Goal: Understand process/instructions

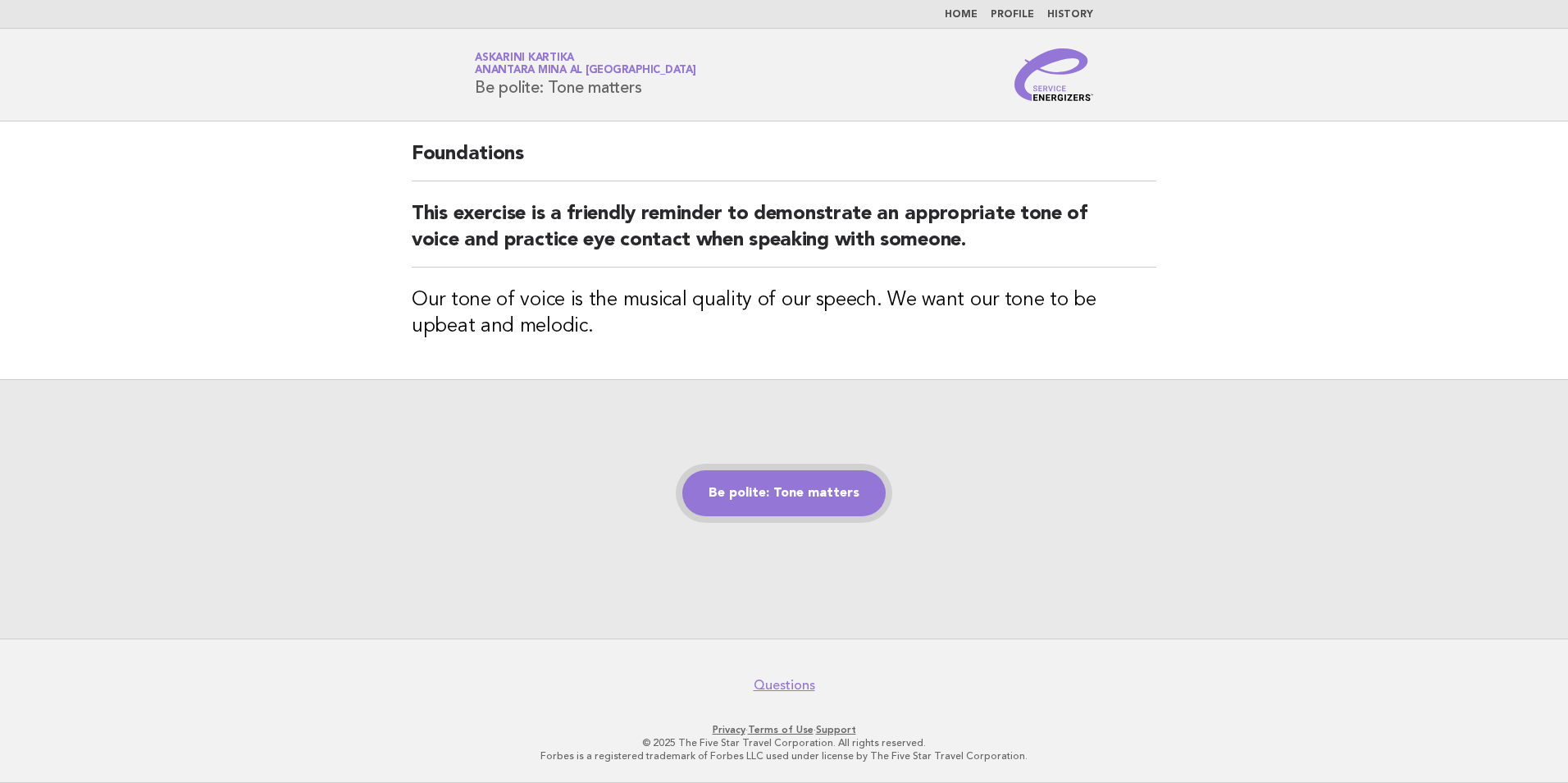
click at [828, 506] on link "Be polite: Tone matters" at bounding box center [784, 492] width 203 height 46
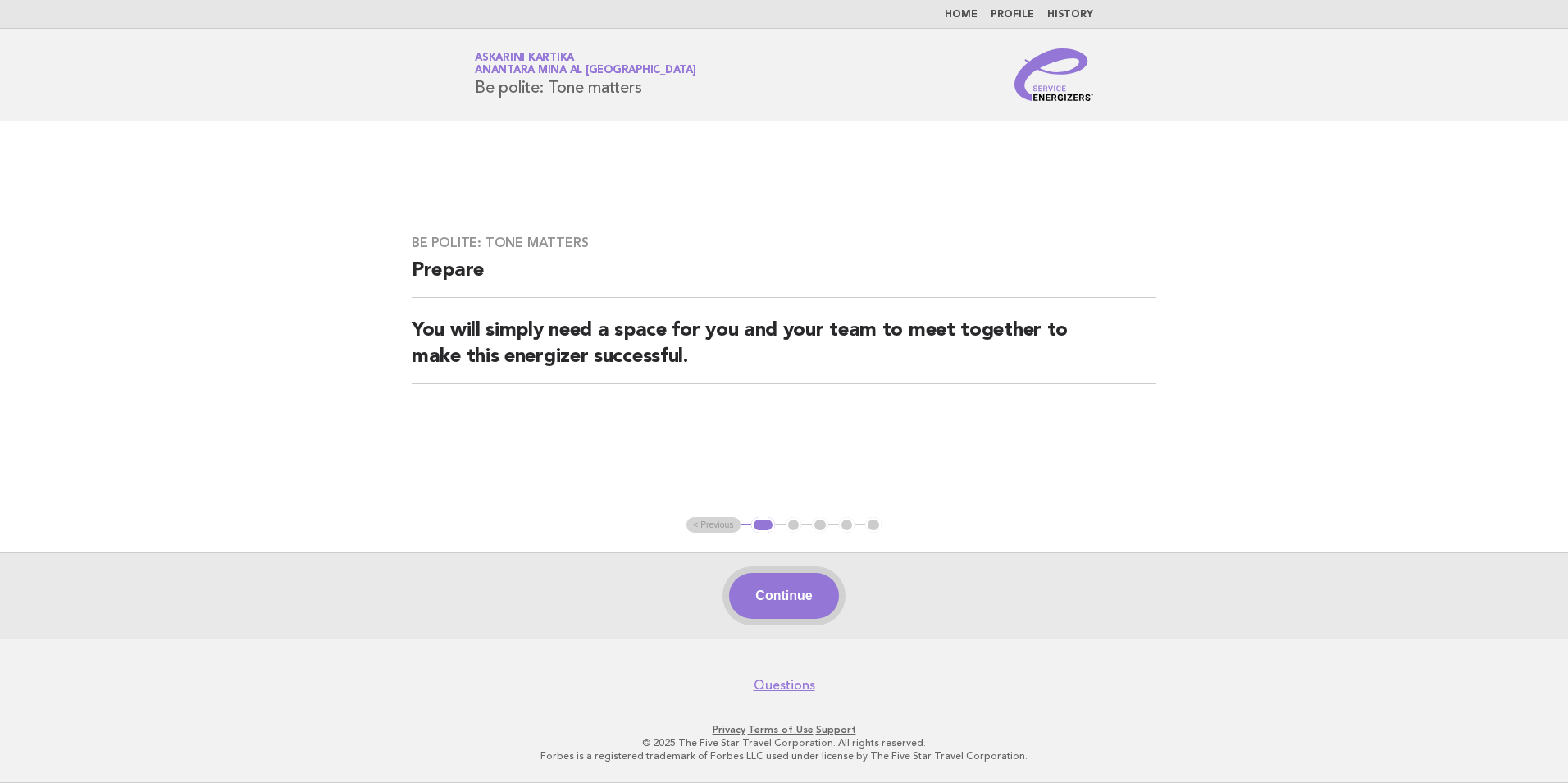
click at [790, 599] on button "Continue" at bounding box center [783, 595] width 109 height 46
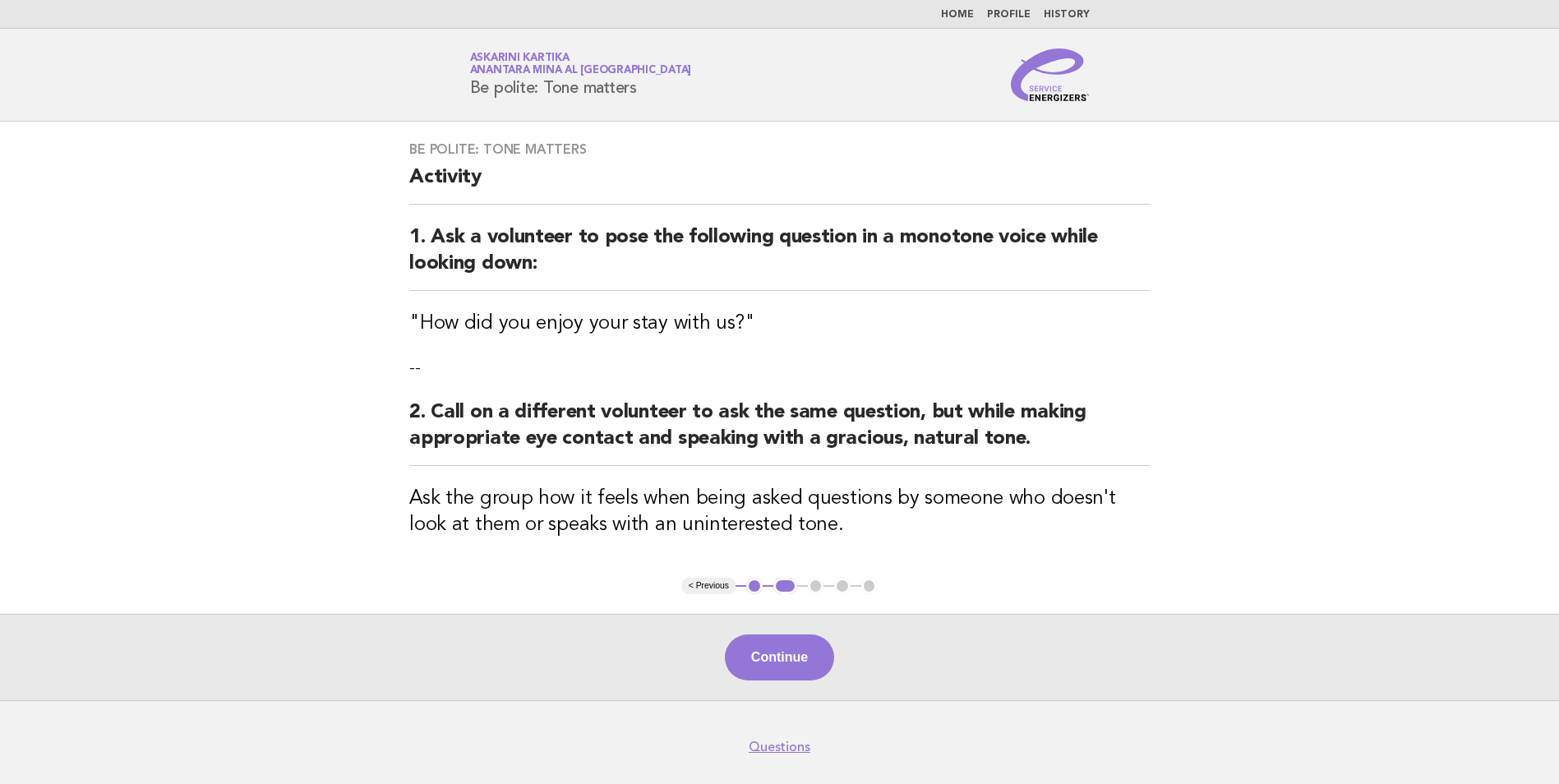
drag, startPoint x: 811, startPoint y: 652, endPoint x: 804, endPoint y: 647, distance: 8.6
click at [811, 652] on button "Continue" at bounding box center [780, 657] width 109 height 46
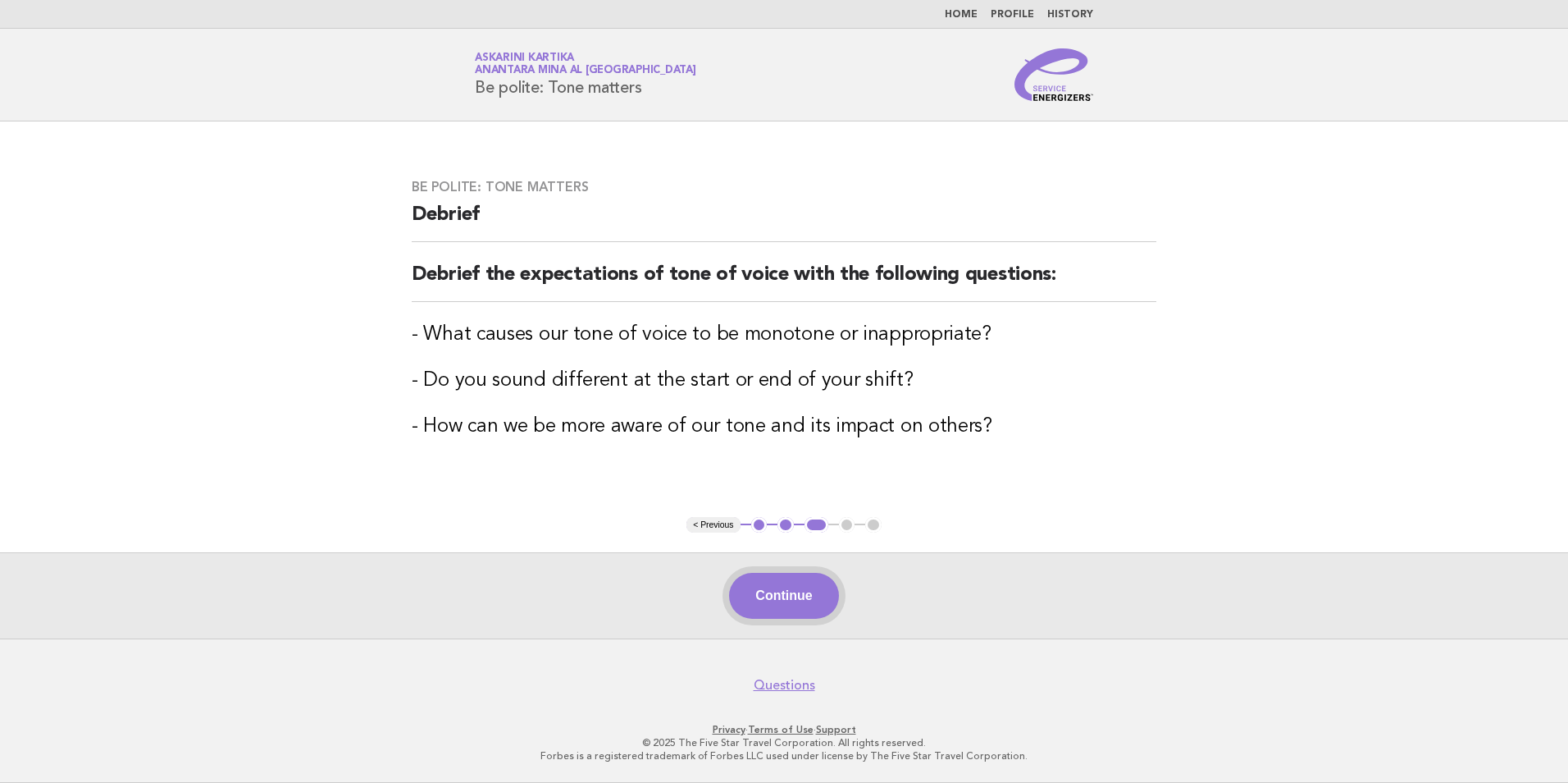
click at [804, 586] on button "Continue" at bounding box center [783, 595] width 109 height 46
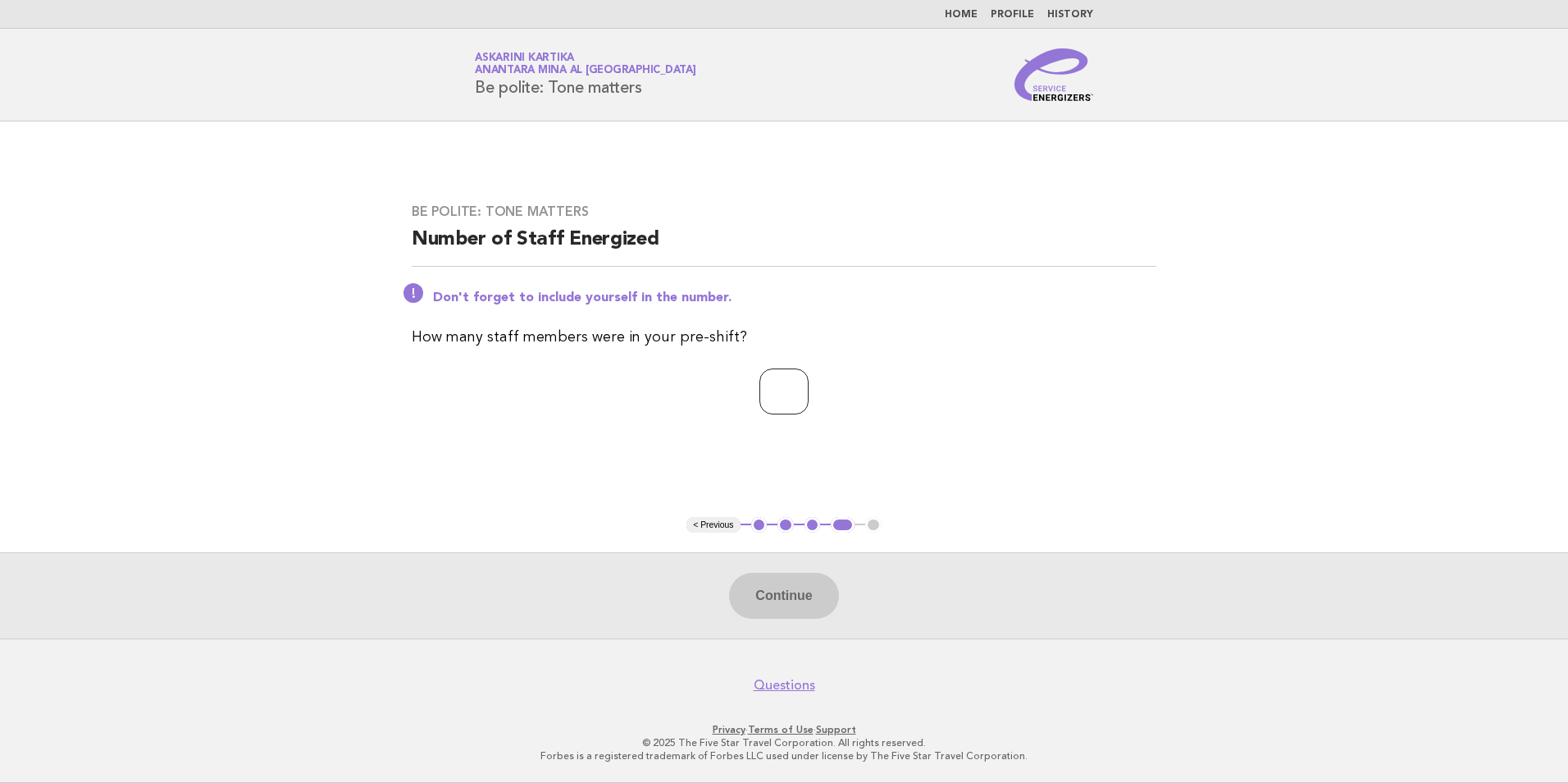
click at [762, 402] on input "number" at bounding box center [784, 391] width 49 height 46
type input "*"
click at [799, 608] on button "Continue" at bounding box center [783, 595] width 109 height 46
